Goal: Task Accomplishment & Management: Manage account settings

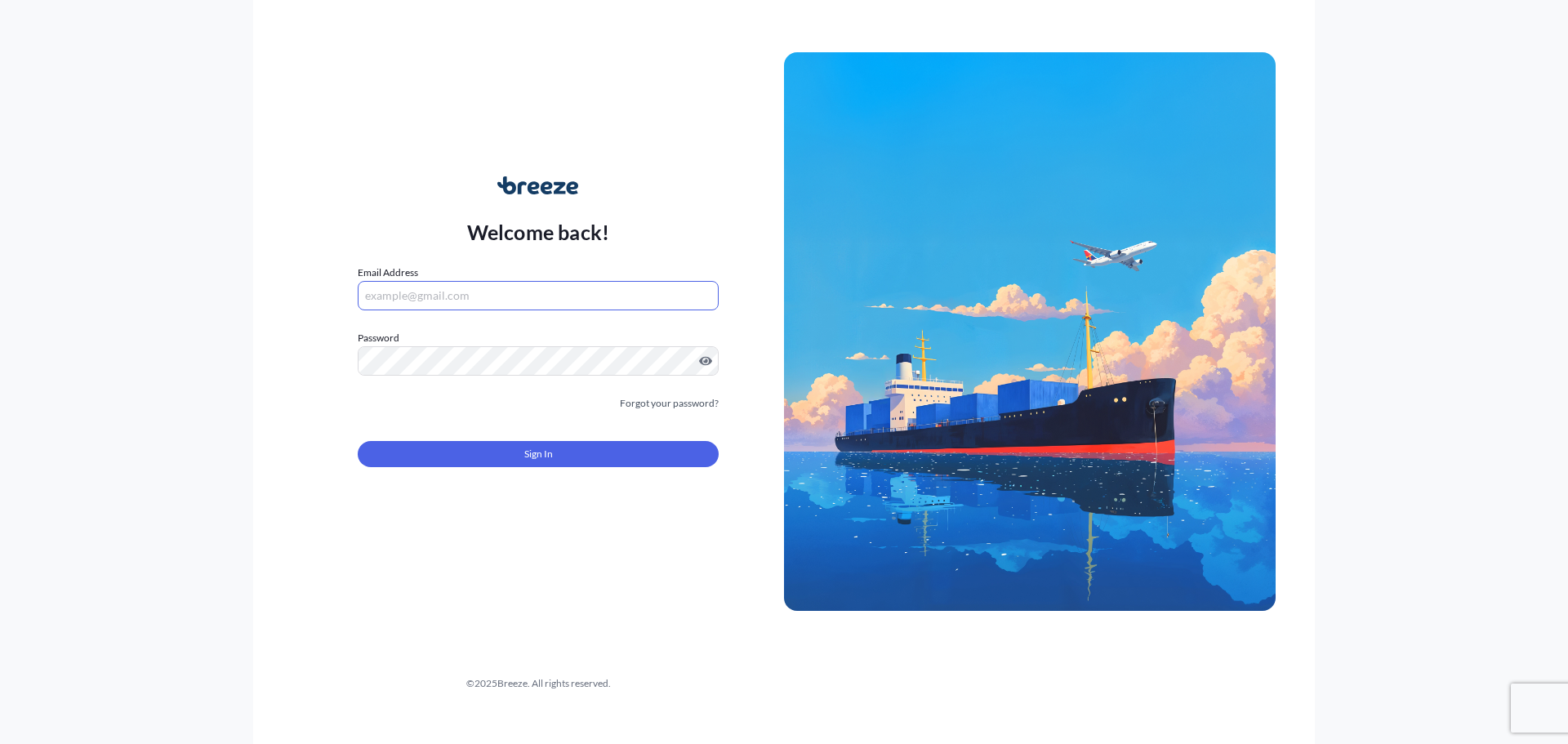
drag, startPoint x: 485, startPoint y: 302, endPoint x: 473, endPoint y: 301, distance: 12.0
click at [483, 301] on input "Email Address" at bounding box center [538, 296] width 361 height 29
paste input "[EMAIL_ADDRESS][DOMAIN_NAME]"
type input "[EMAIL_ADDRESS][DOMAIN_NAME]"
click at [505, 432] on div "Sign In" at bounding box center [538, 449] width 361 height 36
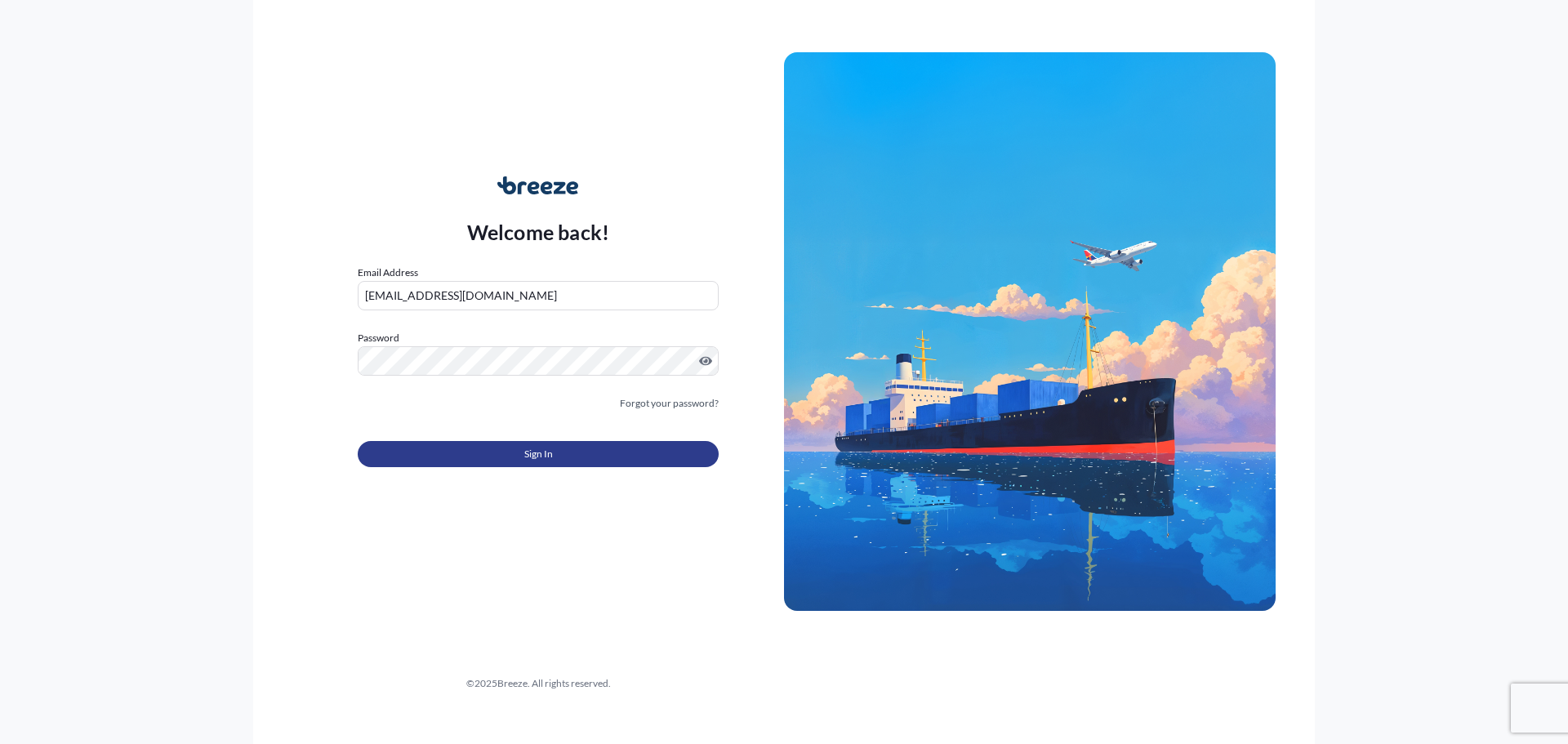
click at [510, 456] on button "Sign In" at bounding box center [538, 453] width 361 height 26
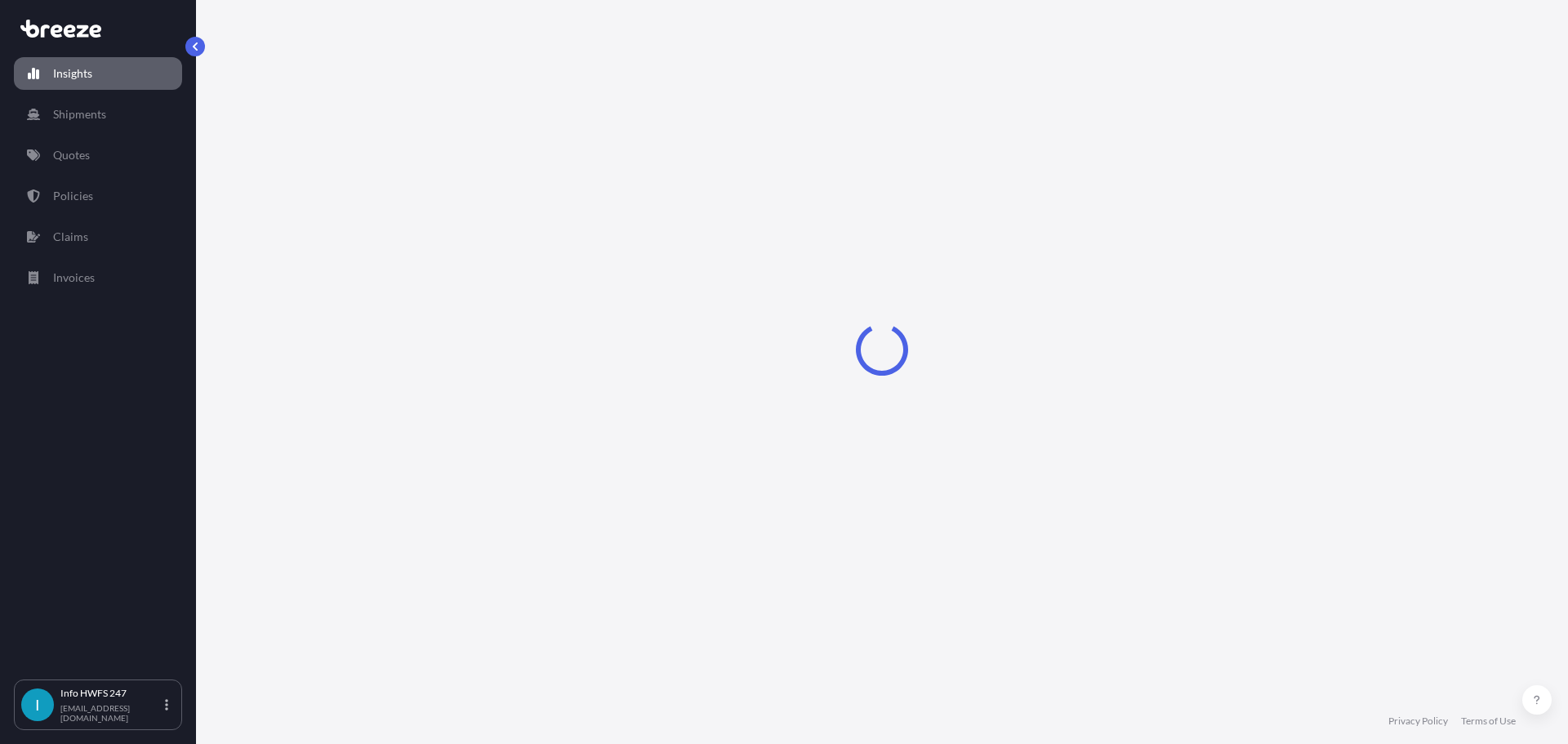
select select "2025"
